Goal: Check status: Check status

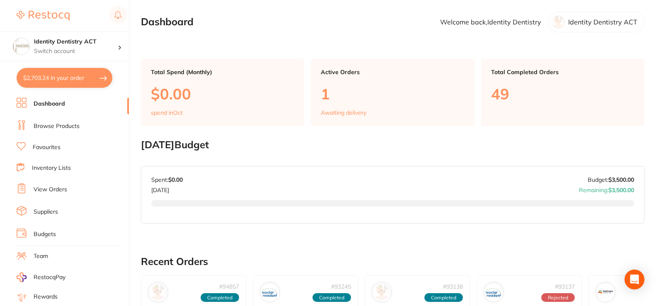
click at [68, 79] on button "$2,703.24 in your order" at bounding box center [65, 78] width 96 height 20
checkbox input "true"
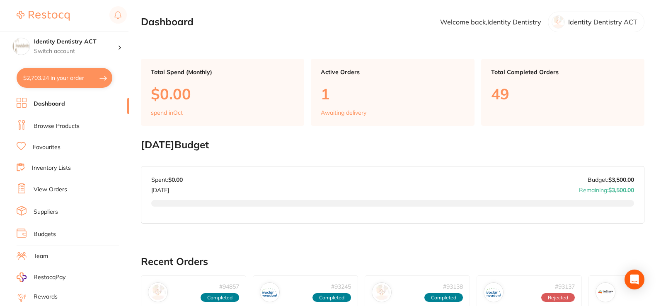
checkbox input "true"
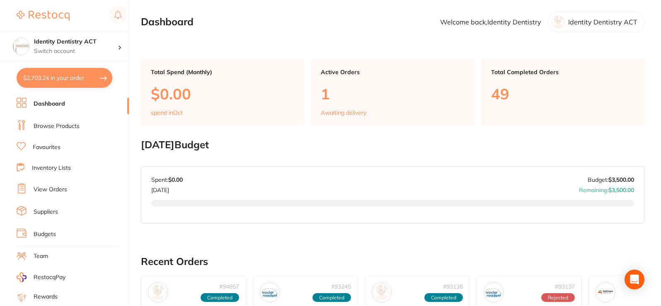
checkbox input "true"
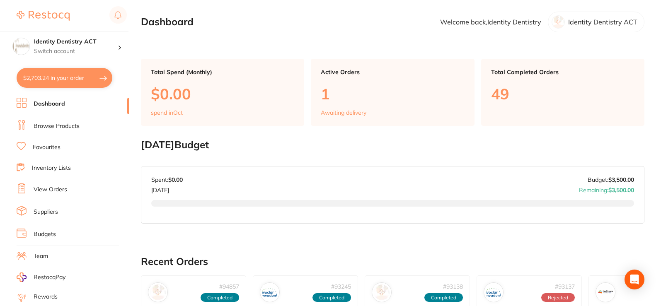
checkbox input "true"
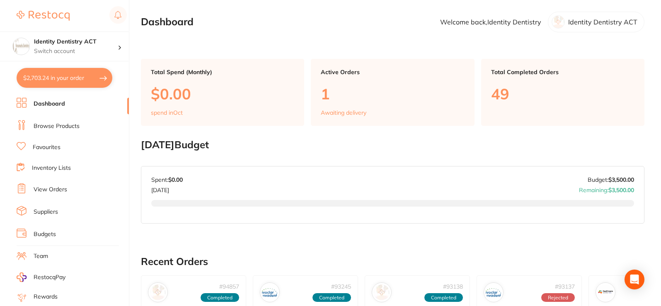
checkbox input "true"
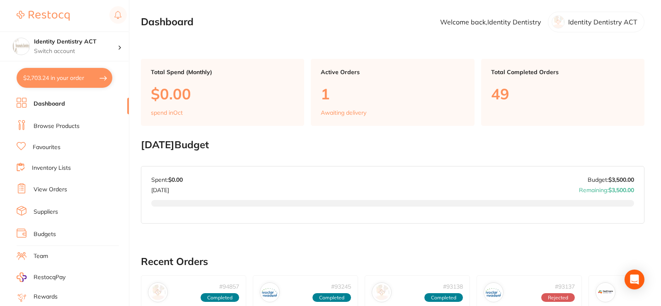
checkbox input "true"
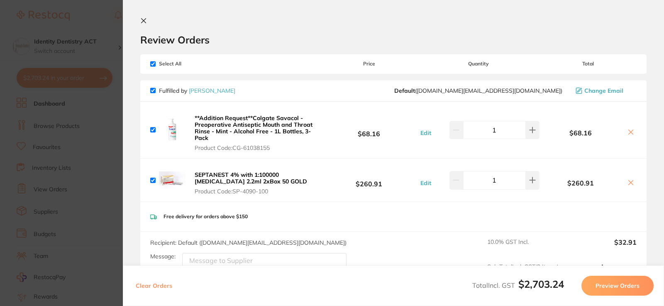
click at [146, 21] on icon at bounding box center [143, 20] width 7 height 7
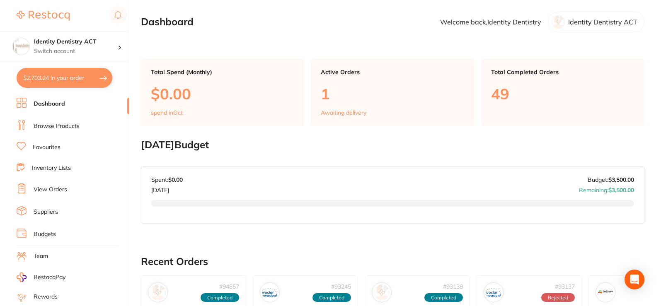
click at [41, 82] on button "$2,703.24 in your order" at bounding box center [65, 78] width 96 height 20
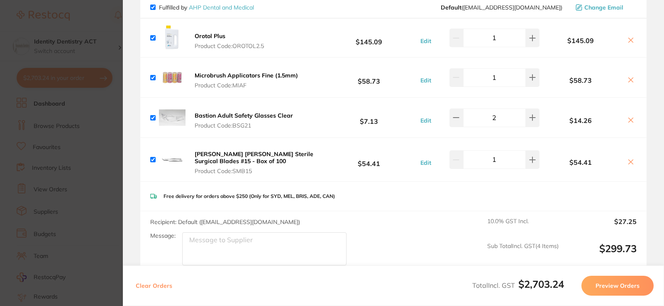
scroll to position [332, 0]
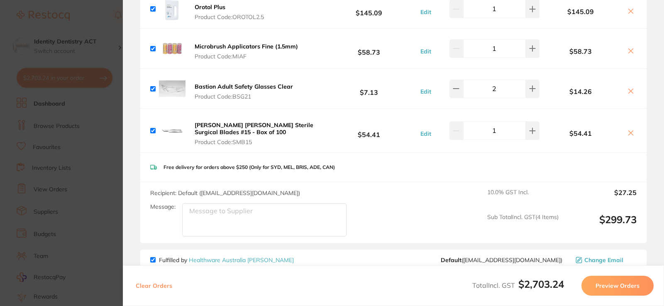
click at [631, 53] on icon at bounding box center [630, 51] width 7 height 7
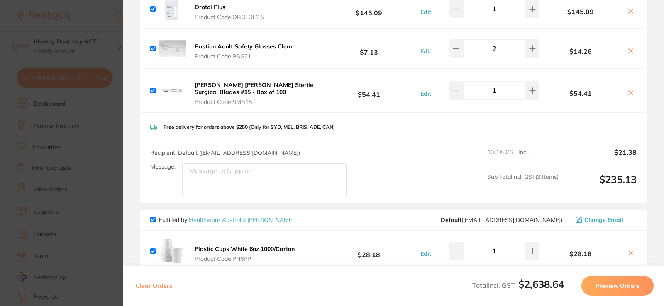
checkbox input "true"
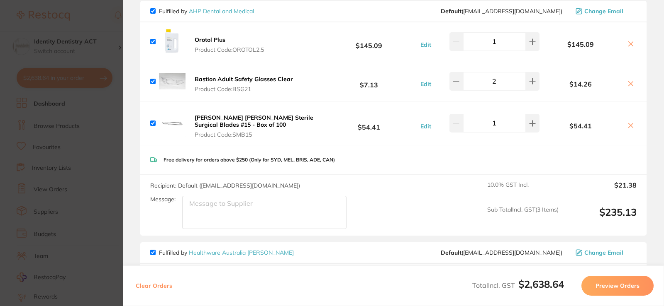
scroll to position [290, 0]
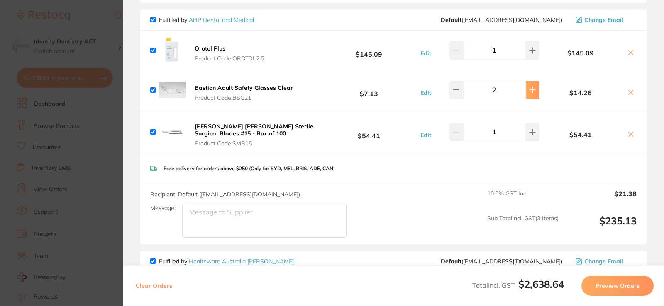
click at [527, 90] on button at bounding box center [532, 90] width 14 height 18
type input "3"
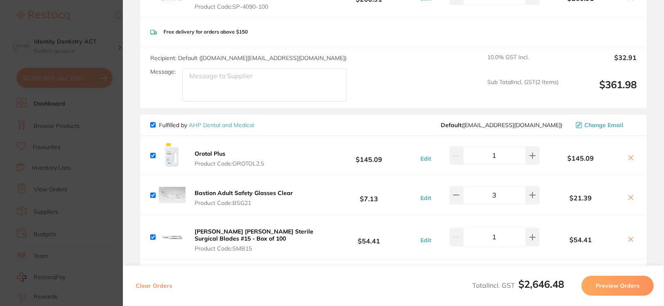
scroll to position [0, 0]
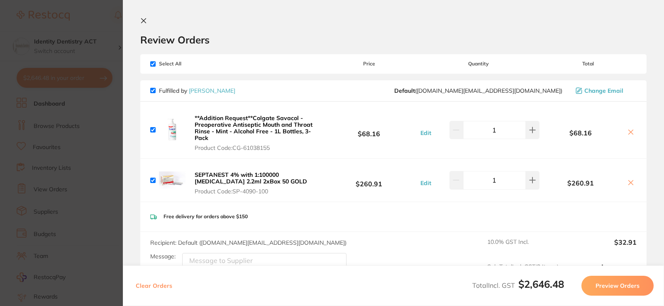
click at [142, 20] on icon at bounding box center [143, 21] width 5 height 5
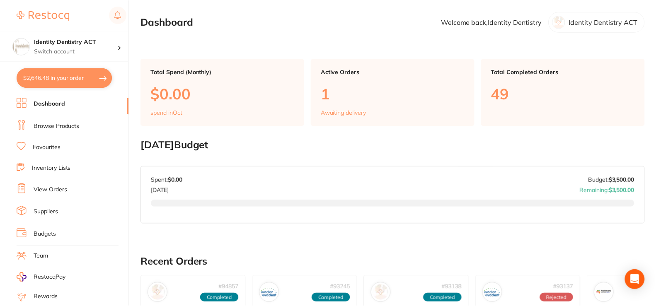
scroll to position [1, 0]
click at [58, 81] on button "$2,646.48 in your order" at bounding box center [65, 78] width 96 height 20
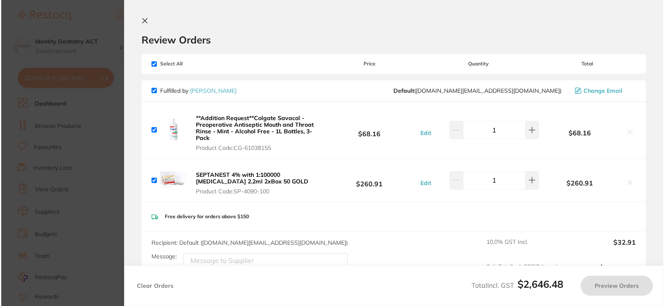
scroll to position [0, 0]
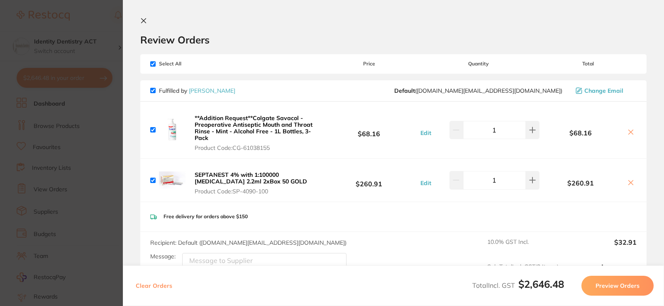
click at [146, 24] on icon at bounding box center [143, 20] width 7 height 7
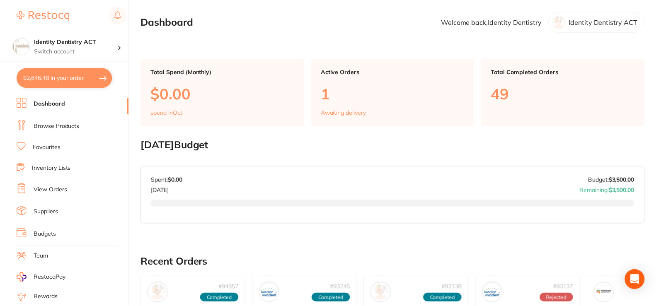
scroll to position [1, 0]
click at [36, 78] on button "$2,646.48 in your order" at bounding box center [65, 78] width 96 height 20
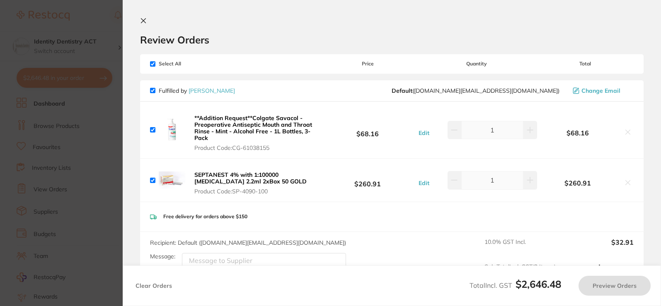
checkbox input "true"
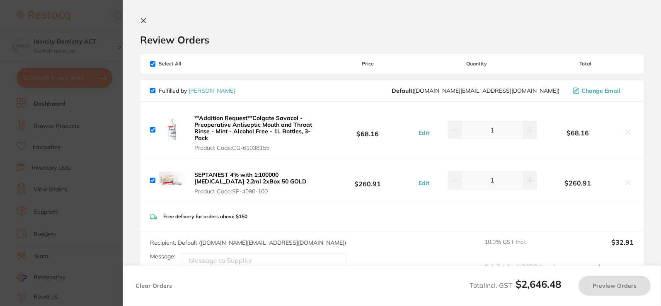
checkbox input "true"
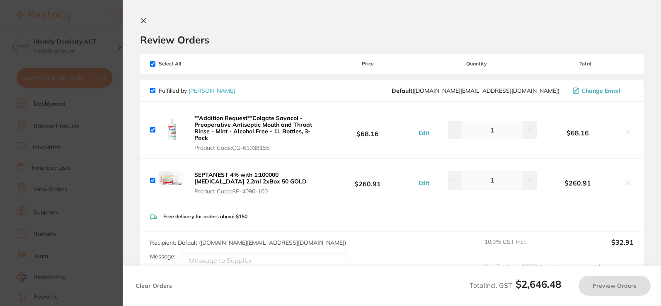
checkbox input "true"
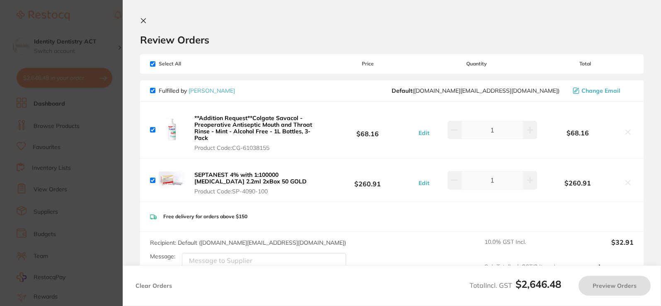
checkbox input "true"
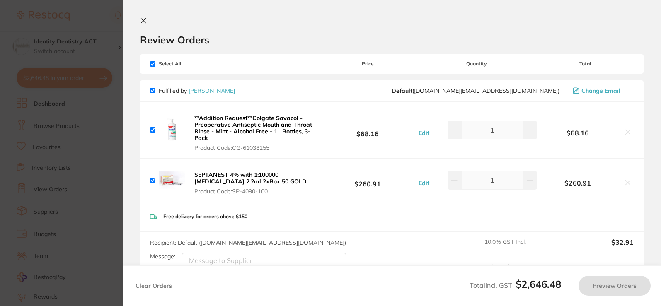
checkbox input "true"
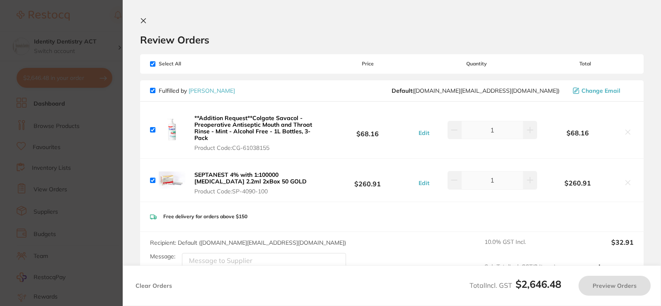
checkbox input "true"
click at [149, 20] on button at bounding box center [145, 21] width 10 height 8
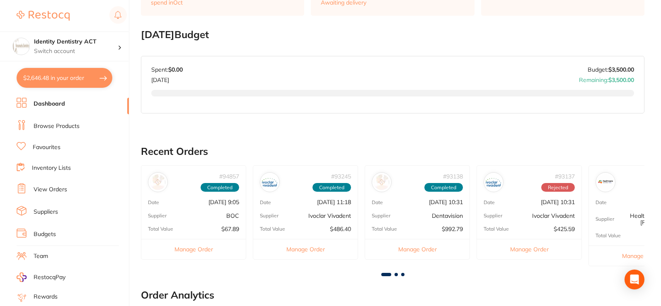
scroll to position [107, 0]
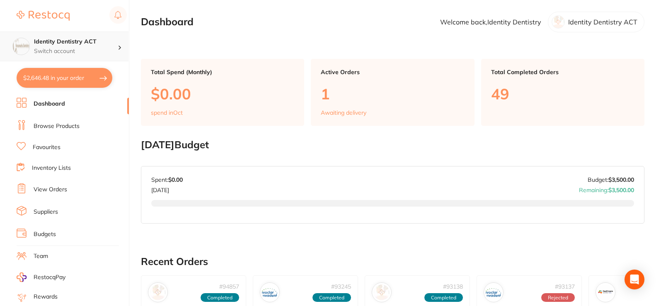
click at [89, 52] on p "Switch account" at bounding box center [76, 51] width 84 height 8
click at [21, 46] on img at bounding box center [21, 46] width 17 height 17
click at [36, 17] on img at bounding box center [43, 16] width 53 height 10
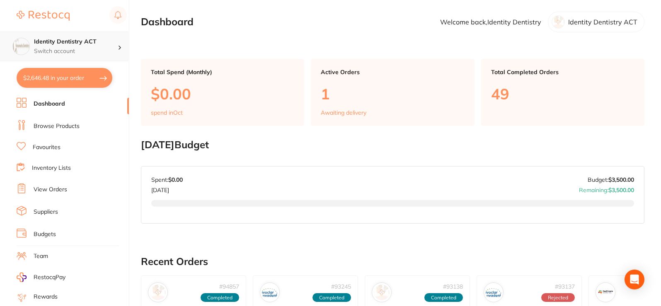
click at [118, 46] on div at bounding box center [123, 46] width 11 height 7
click at [118, 46] on icon at bounding box center [120, 47] width 4 height 2
click at [117, 51] on p "Switch account" at bounding box center [76, 51] width 84 height 8
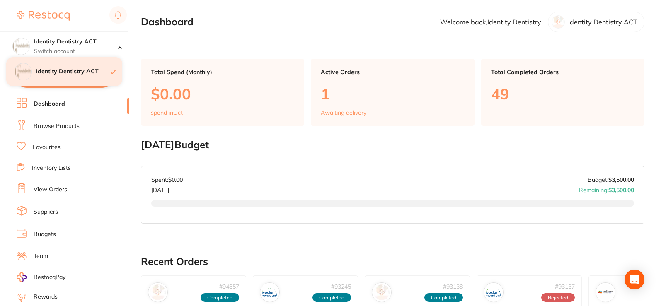
click at [62, 74] on h4 "Identity Dentistry ACT" at bounding box center [73, 72] width 75 height 8
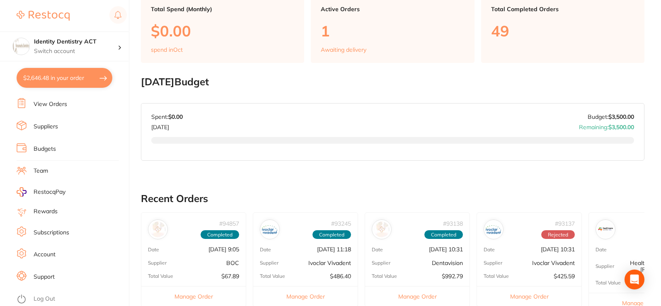
scroll to position [207, 0]
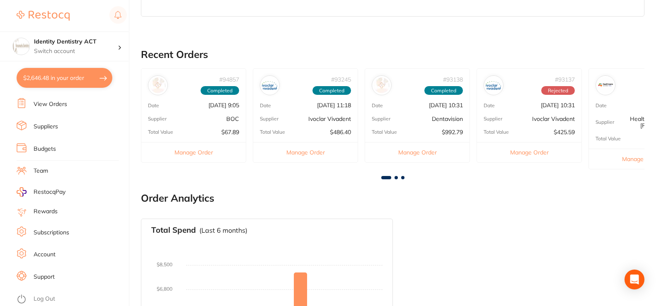
click at [53, 295] on link "Log Out" at bounding box center [45, 299] width 22 height 8
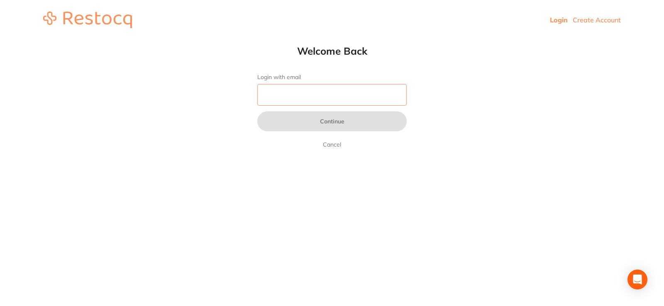
click at [306, 94] on input "Login with email" at bounding box center [331, 95] width 149 height 22
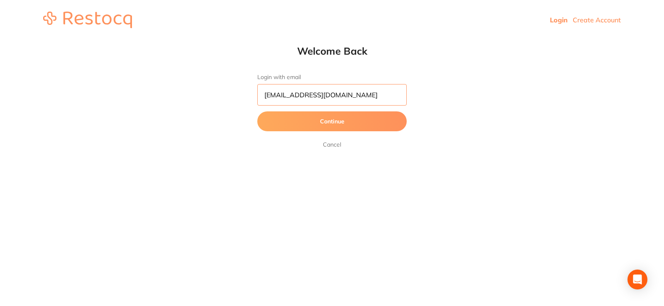
type input "[EMAIL_ADDRESS][DOMAIN_NAME]"
click at [382, 118] on button "Continue" at bounding box center [331, 122] width 149 height 20
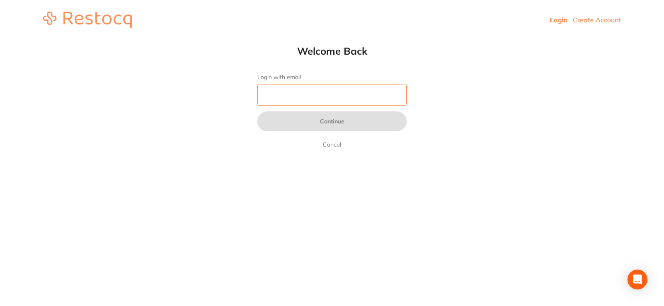
click at [291, 103] on input "Login with email" at bounding box center [331, 95] width 149 height 22
type input "info@identitydentistry.com.au"
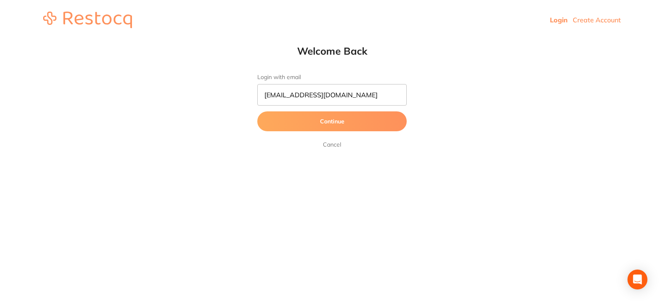
click at [335, 123] on button "Continue" at bounding box center [331, 122] width 149 height 20
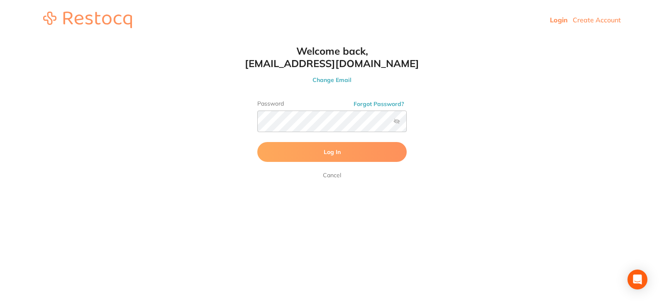
click at [398, 120] on label at bounding box center [396, 121] width 7 height 7
click at [406, 124] on input "checkbox" at bounding box center [406, 124] width 0 height 0
click at [387, 153] on button "Log In" at bounding box center [331, 152] width 149 height 20
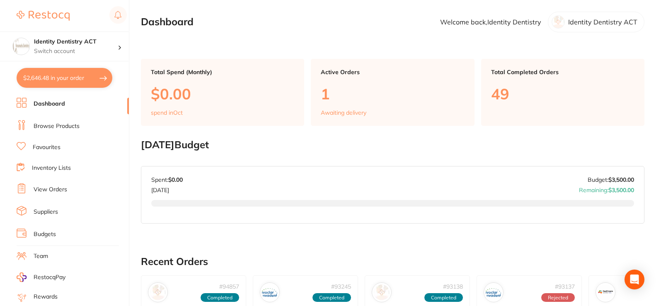
click at [56, 105] on link "Dashboard" at bounding box center [50, 104] width 32 height 8
click at [59, 189] on link "View Orders" at bounding box center [51, 190] width 34 height 8
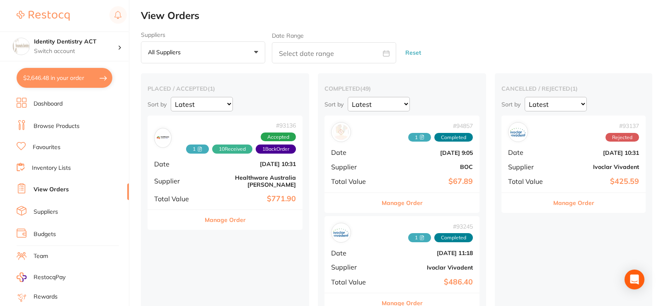
click at [65, 164] on link "Inventory Lists" at bounding box center [51, 168] width 39 height 8
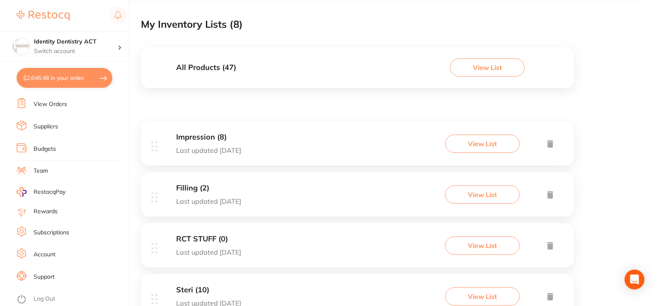
scroll to position [249, 0]
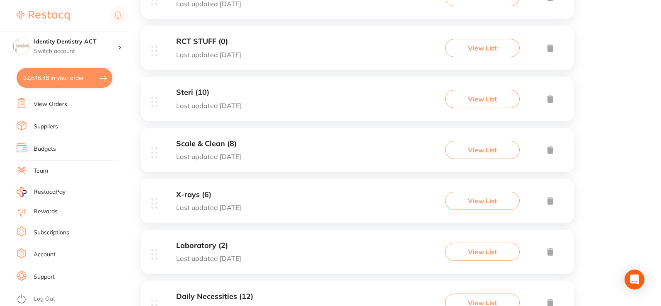
click at [53, 300] on link "Log Out" at bounding box center [45, 299] width 22 height 8
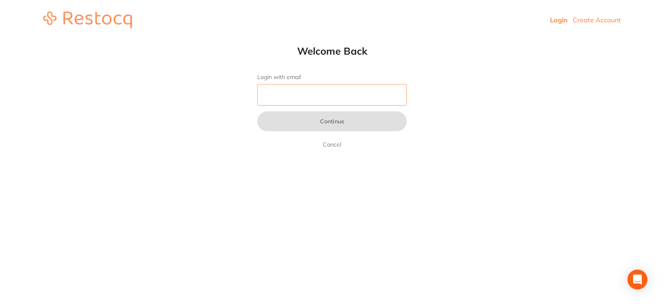
click at [282, 97] on input "Login with email" at bounding box center [331, 95] width 149 height 22
type input "C"
type input "I"
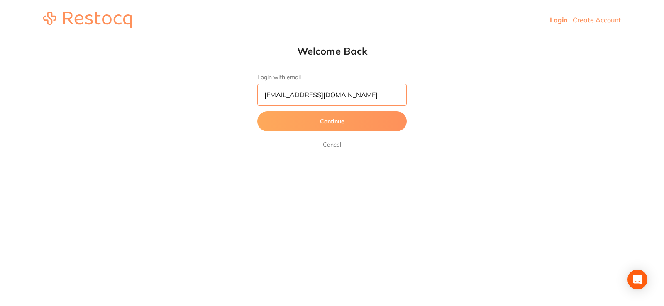
type input "[EMAIL_ADDRESS][DOMAIN_NAME]"
click at [313, 122] on button "Continue" at bounding box center [331, 122] width 149 height 20
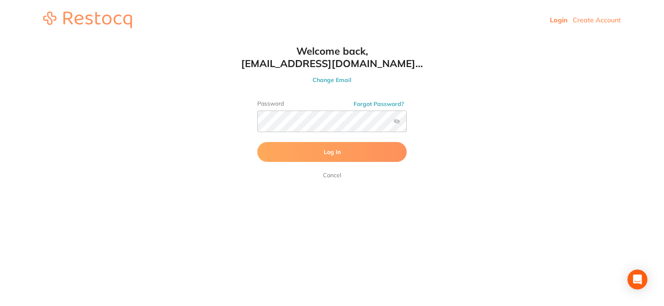
click at [396, 122] on label at bounding box center [396, 121] width 7 height 7
click at [406, 124] on input "checkbox" at bounding box center [406, 124] width 0 height 0
click at [382, 157] on button "Log In" at bounding box center [331, 152] width 149 height 20
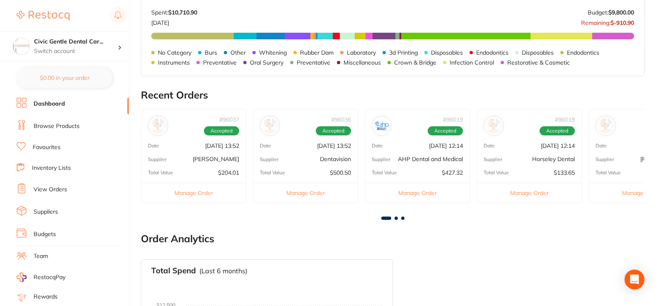
scroll to position [207, 0]
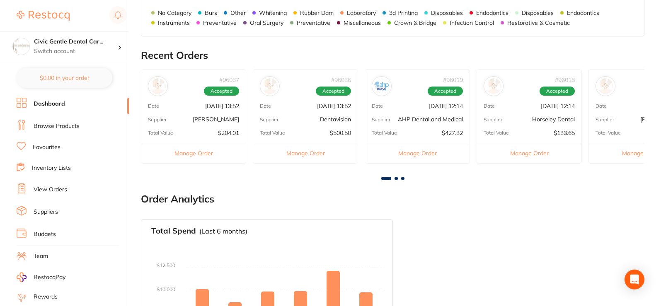
click at [49, 190] on link "View Orders" at bounding box center [51, 190] width 34 height 8
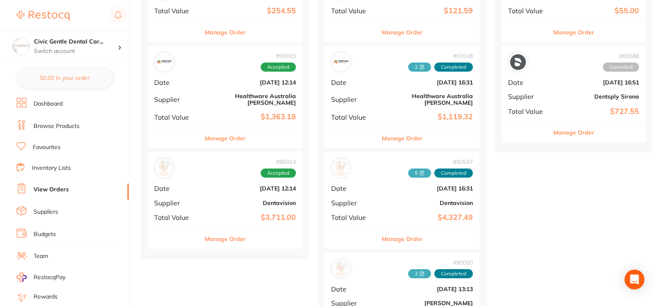
scroll to position [788, 0]
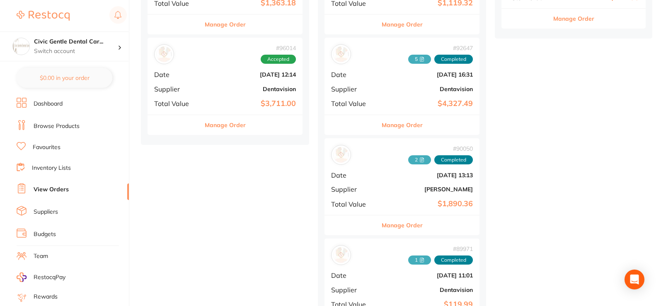
click at [214, 92] on div "# 96014 Accepted Date [DATE] 12:14 Supplier Dentavision Total Value $3,711.00" at bounding box center [225, 76] width 155 height 77
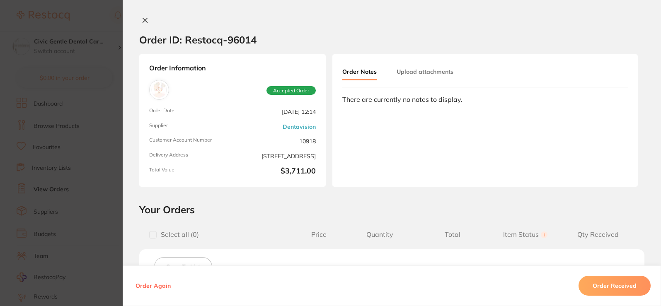
click at [143, 23] on icon at bounding box center [145, 20] width 7 height 7
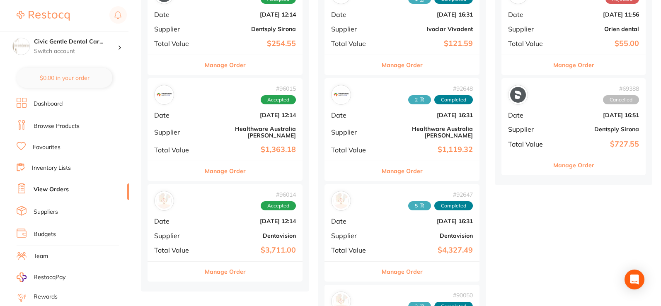
scroll to position [581, 0]
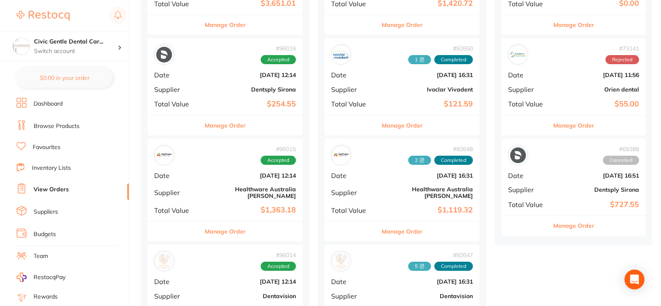
click at [207, 174] on b "[DATE] 12:14" at bounding box center [251, 176] width 90 height 7
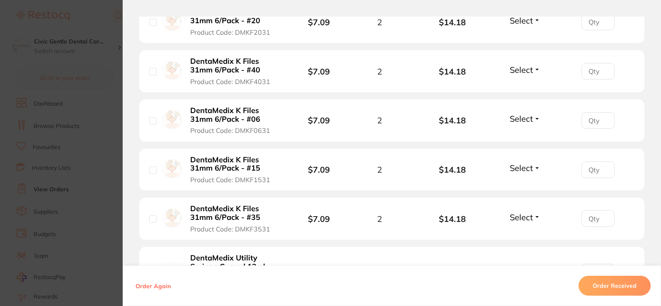
scroll to position [1534, 0]
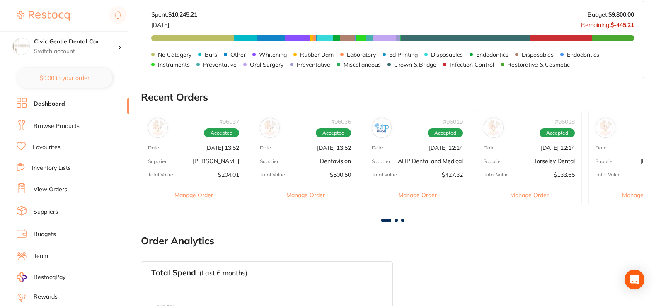
scroll to position [207, 0]
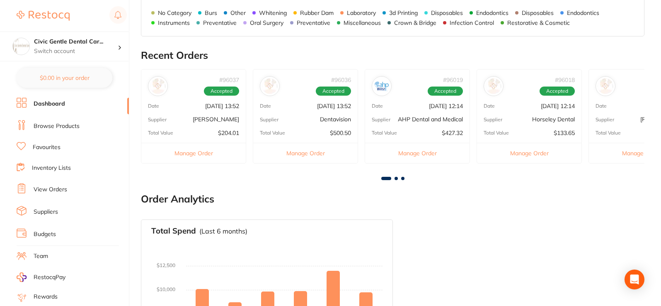
click at [59, 187] on link "View Orders" at bounding box center [51, 190] width 34 height 8
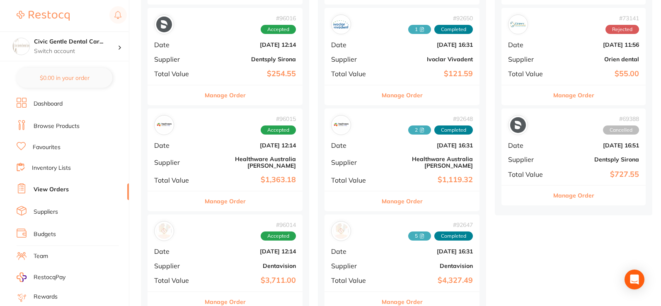
scroll to position [539, 0]
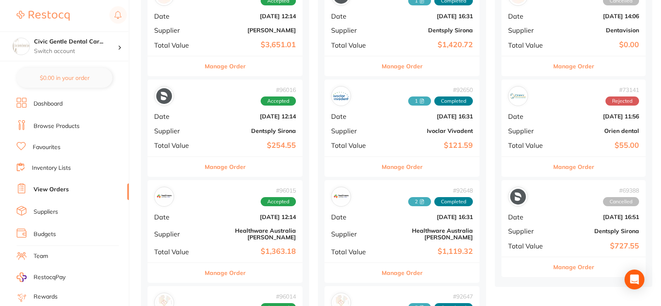
click at [213, 122] on div "# 96016 Accepted Date [DATE] 12:14 Supplier Dentsply Sirona Total Value $254.55" at bounding box center [225, 118] width 155 height 77
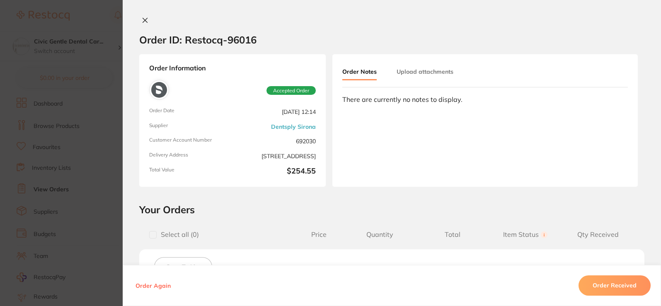
click at [142, 20] on icon at bounding box center [145, 20] width 7 height 7
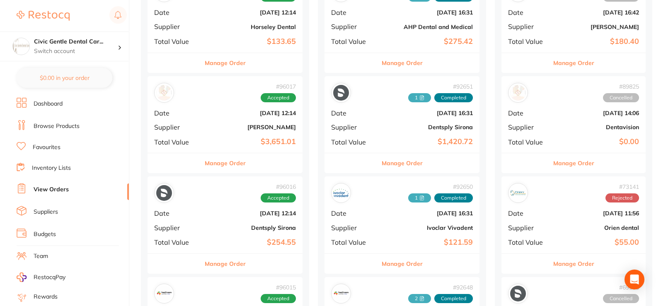
scroll to position [415, 0]
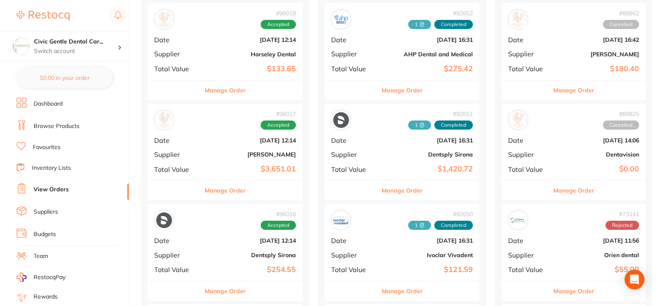
click at [221, 150] on div "# 96017 Accepted Date Oct 7 2025, 12:14 Supplier Henry Schein Halas Total Value…" at bounding box center [225, 142] width 155 height 77
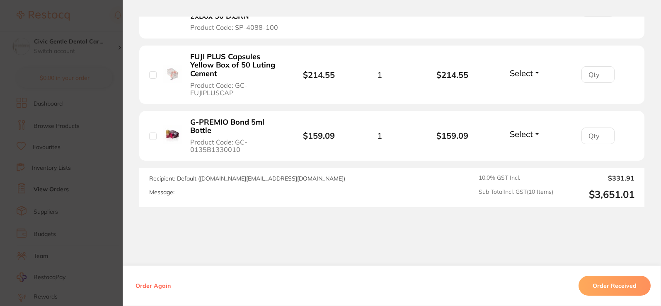
scroll to position [690, 0]
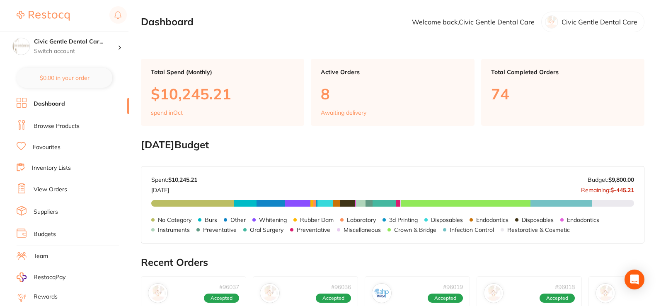
scroll to position [166, 0]
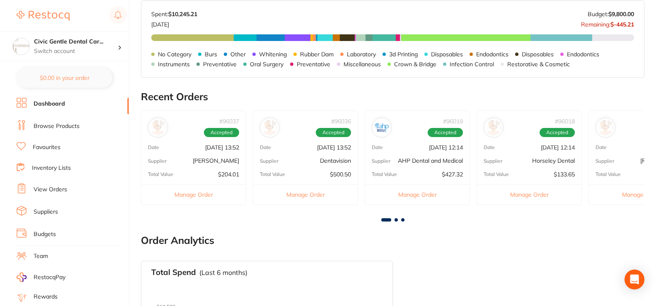
click at [53, 192] on link "View Orders" at bounding box center [51, 190] width 34 height 8
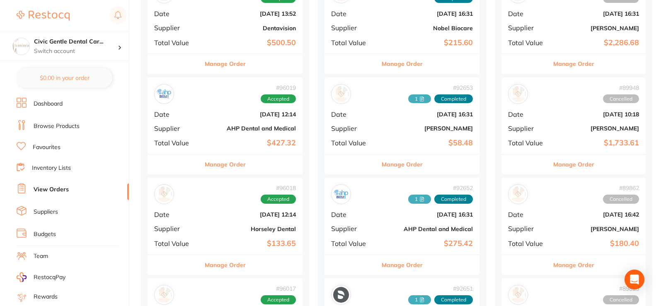
scroll to position [290, 0]
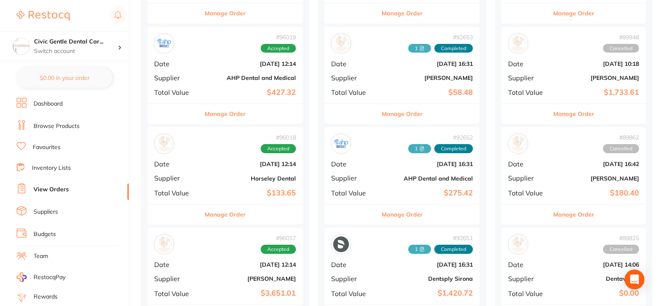
click at [241, 182] on div "# 96018 Accepted Date Oct 7 2025, 12:14 Supplier Horseley Dental Total Value $1…" at bounding box center [225, 165] width 155 height 77
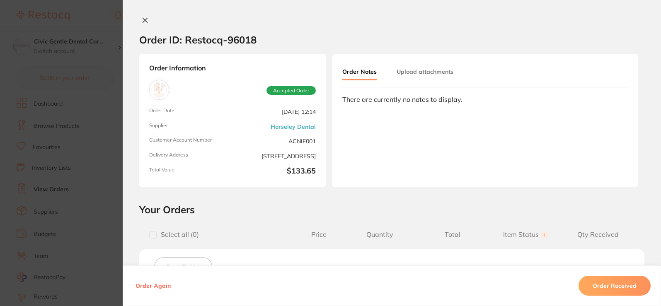
click at [146, 24] on button at bounding box center [145, 21] width 12 height 9
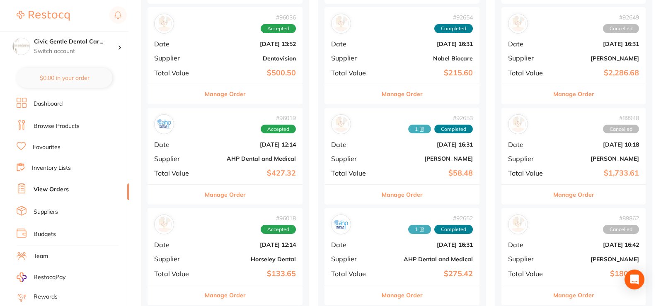
scroll to position [207, 0]
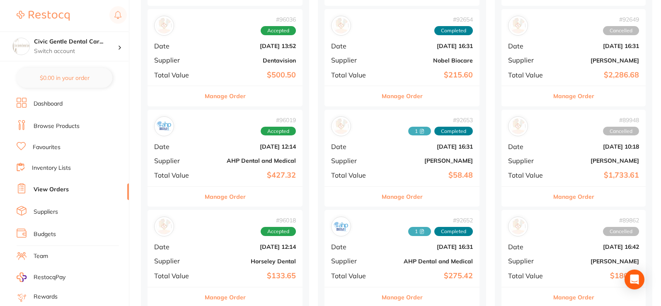
click at [206, 146] on b "Oct 7 2025, 12:14" at bounding box center [251, 146] width 90 height 7
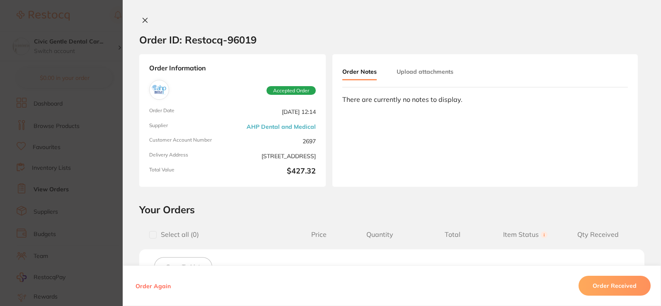
click at [152, 21] on div at bounding box center [392, 21] width 539 height 9
click at [147, 17] on button at bounding box center [145, 21] width 12 height 9
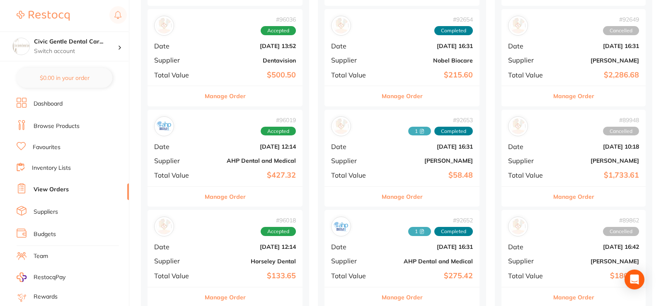
click at [228, 74] on b "$500.50" at bounding box center [251, 75] width 90 height 9
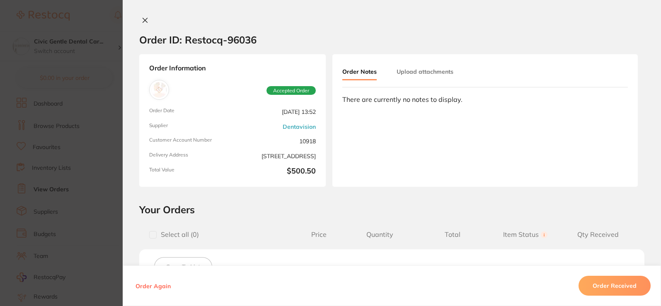
click at [147, 22] on button at bounding box center [145, 21] width 12 height 9
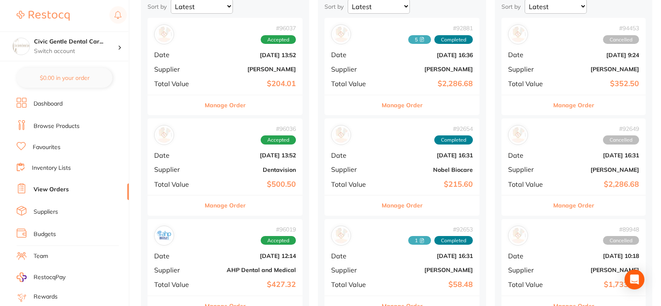
scroll to position [83, 0]
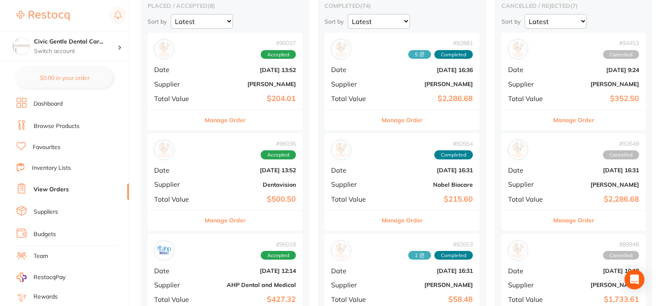
click at [206, 83] on b "[PERSON_NAME]" at bounding box center [251, 84] width 90 height 7
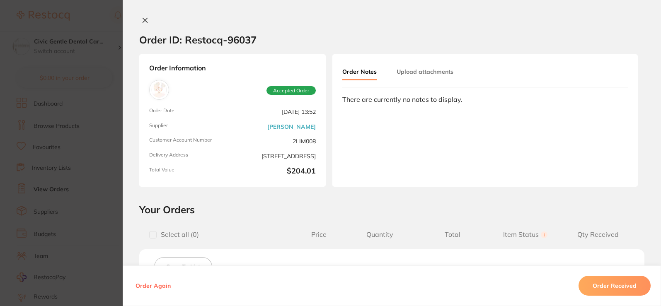
click at [139, 19] on button at bounding box center [145, 21] width 12 height 9
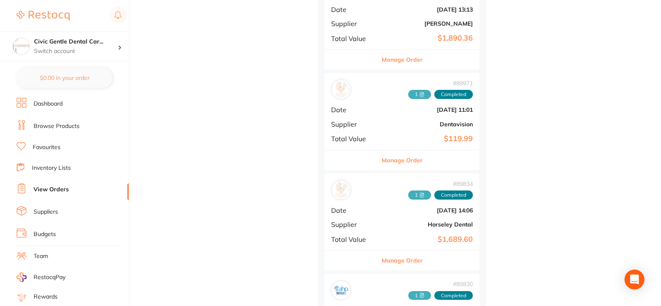
scroll to position [85, 0]
click at [43, 302] on link "Log Out" at bounding box center [45, 299] width 22 height 8
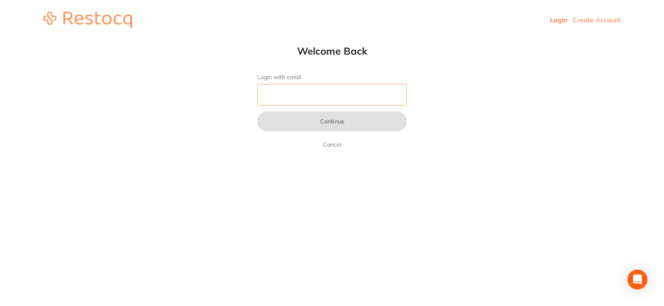
click at [326, 105] on input "Login with email" at bounding box center [331, 95] width 149 height 22
type input "[EMAIL_ADDRESS][DOMAIN_NAME]"
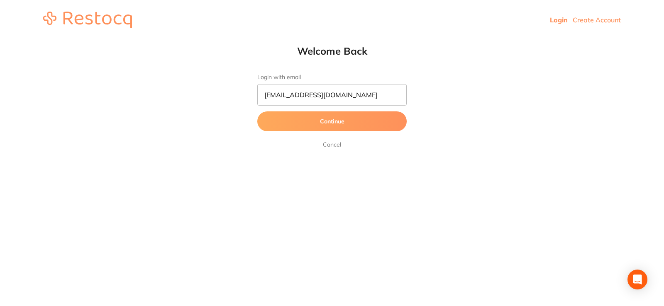
click at [331, 129] on button "Continue" at bounding box center [331, 122] width 149 height 20
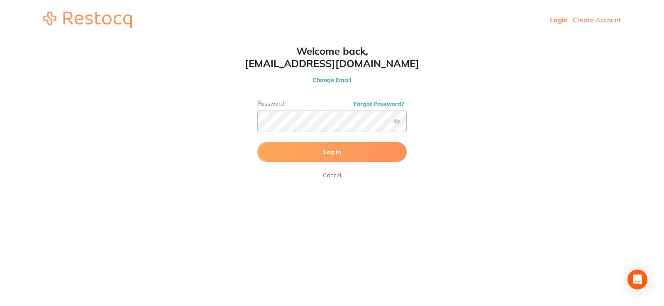
drag, startPoint x: 331, startPoint y: 129, endPoint x: 330, endPoint y: 150, distance: 21.6
click at [330, 150] on span "Log In" at bounding box center [331, 151] width 17 height 7
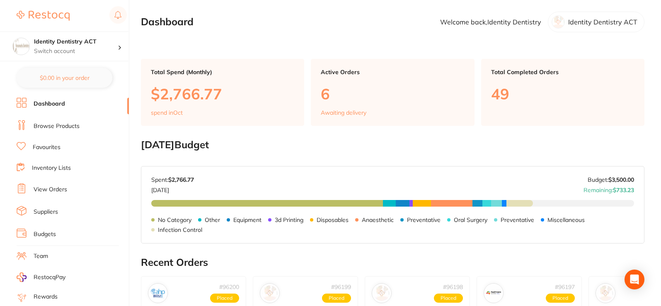
click at [65, 123] on link "Browse Products" at bounding box center [57, 126] width 46 height 8
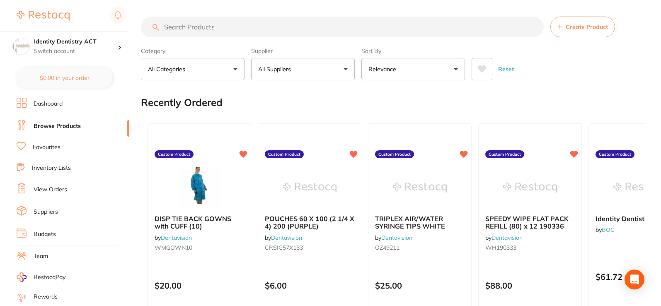
click at [64, 189] on link "View Orders" at bounding box center [51, 190] width 34 height 8
